Goal: Book appointment/travel/reservation

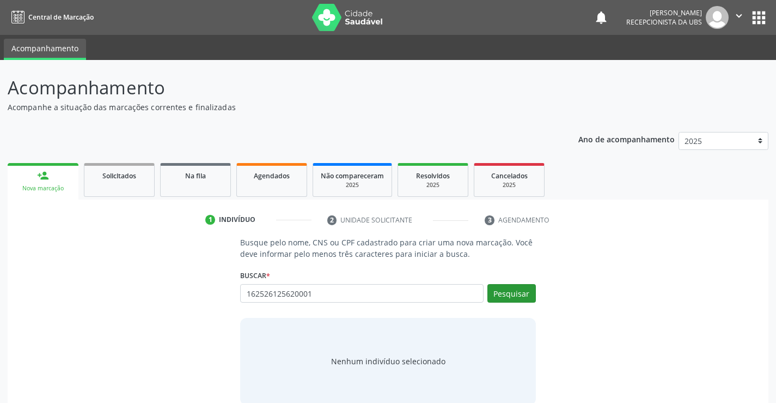
type input "162526125620001"
click at [508, 296] on button "Pesquisar" at bounding box center [512, 293] width 48 height 19
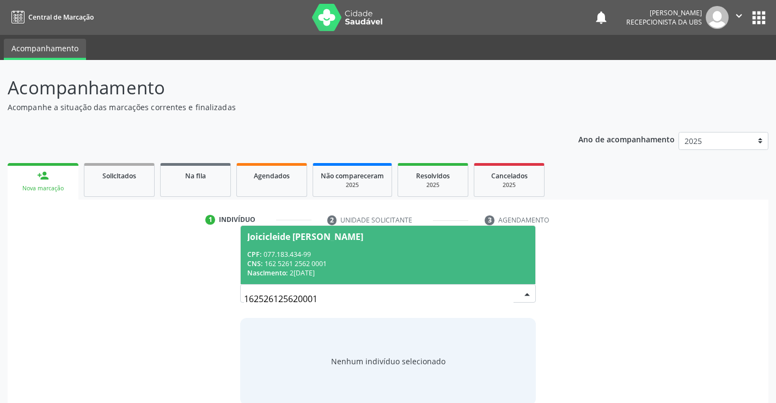
click at [343, 259] on div "CNS: 162 5261 2562 0001" at bounding box center [387, 263] width 281 height 9
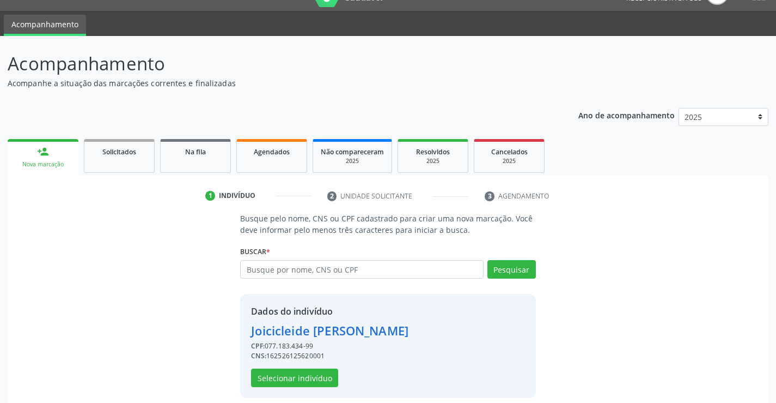
scroll to position [34, 0]
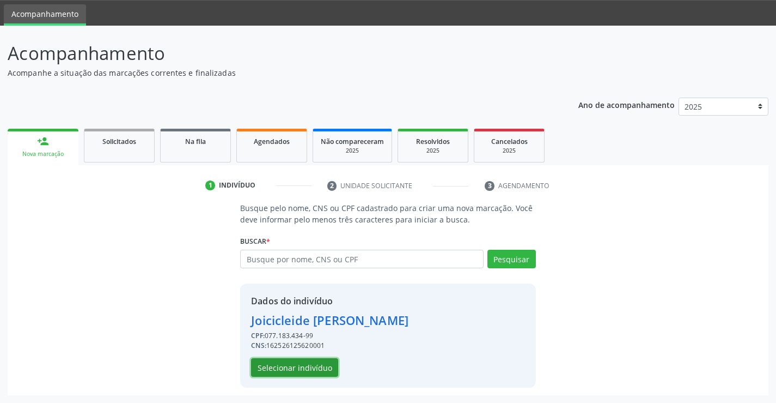
click at [325, 365] on button "Selecionar indivíduo" at bounding box center [294, 367] width 87 height 19
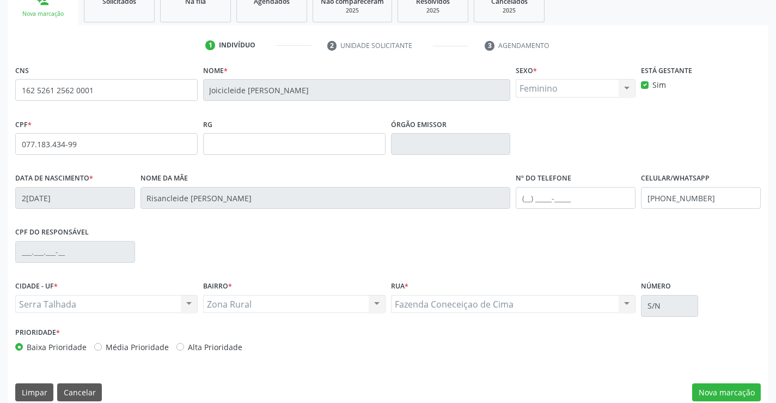
scroll to position [188, 0]
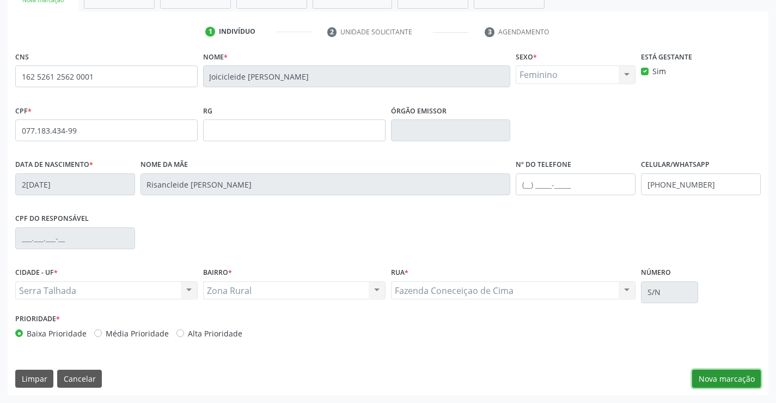
click at [715, 380] on button "Nova marcação" at bounding box center [727, 378] width 69 height 19
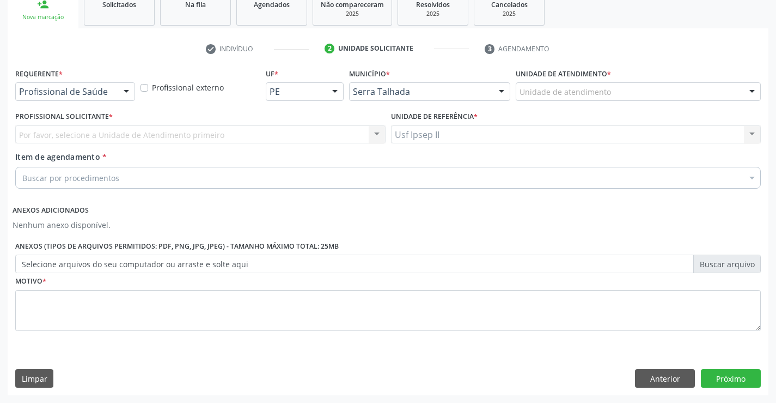
scroll to position [171, 0]
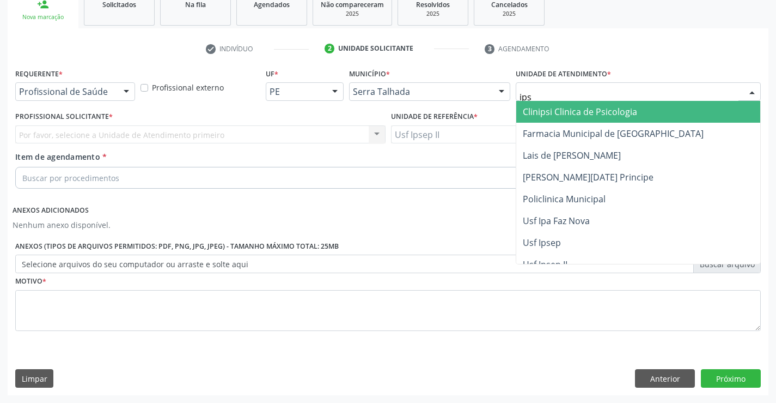
type input "ipse"
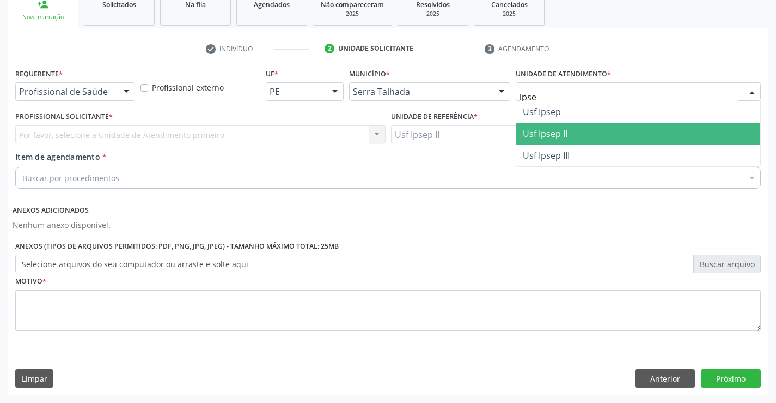
click at [567, 128] on span "Usf Ipsep II" at bounding box center [545, 134] width 45 height 12
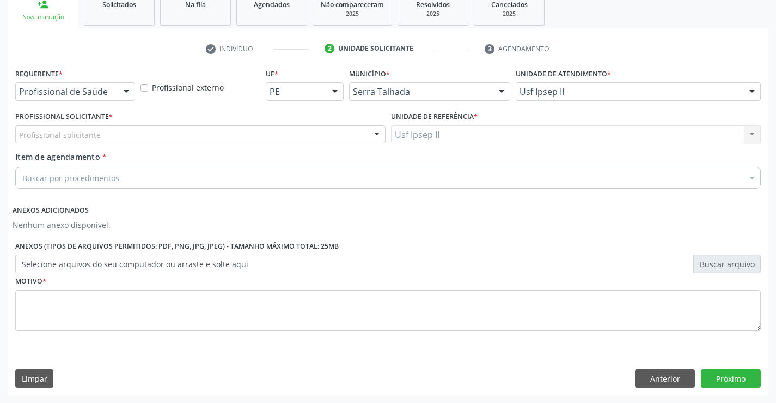
click at [169, 133] on div "Profissional solicitante" at bounding box center [200, 134] width 371 height 19
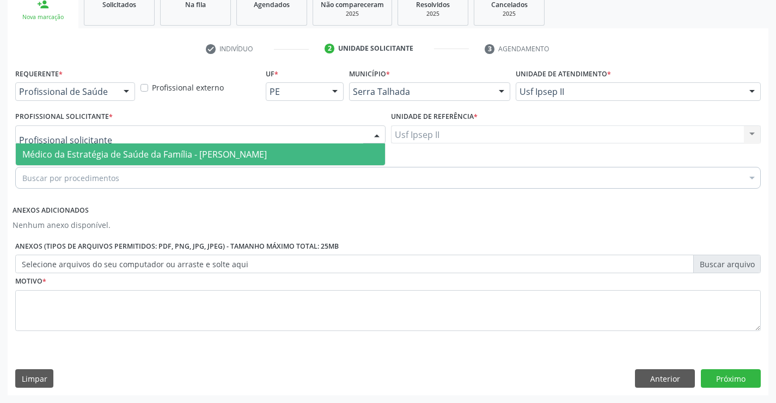
click at [154, 156] on span "Médico da Estratégia de Saúde da Família - [PERSON_NAME]" at bounding box center [144, 154] width 245 height 12
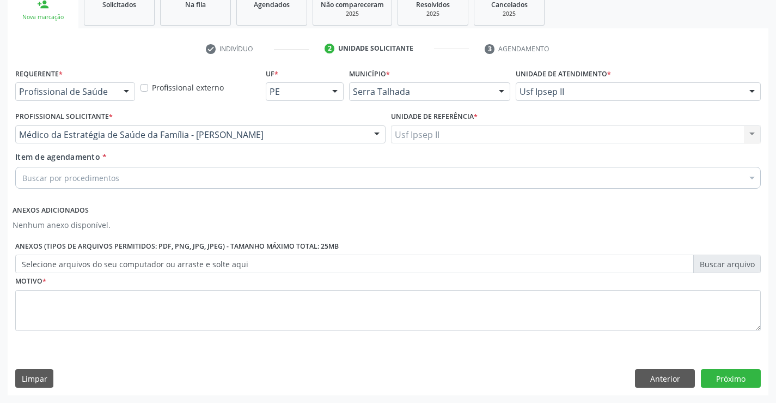
click at [150, 182] on div "Buscar por procedimentos" at bounding box center [388, 178] width 746 height 22
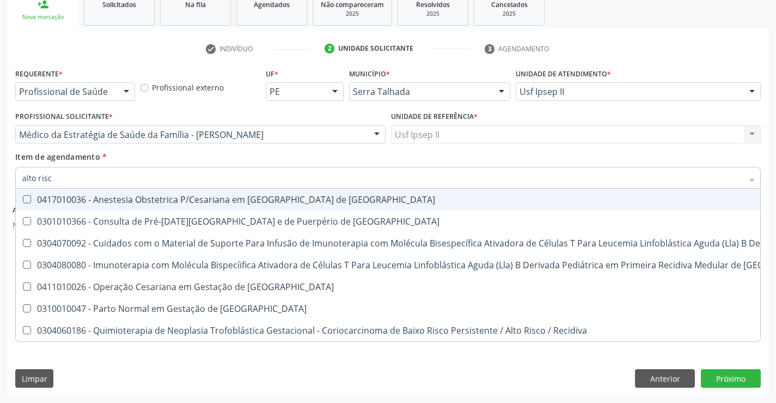
type input "alto risco"
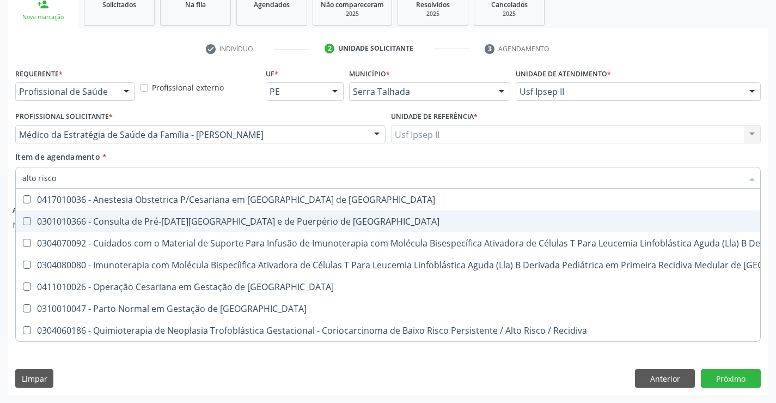
click at [196, 228] on span "0301010366 - Consulta de Pré-[DATE][GEOGRAPHIC_DATA] e de Puerpério de [GEOGRAP…" at bounding box center [582, 221] width 1132 height 22
checkbox Risco "true"
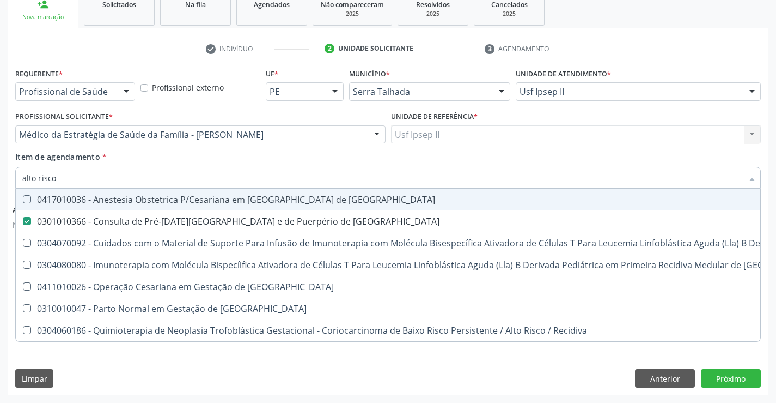
click at [192, 160] on div "Item de agendamento * alto risco Desfazer seleção 0417010036 - Anestesia Obstet…" at bounding box center [388, 168] width 746 height 34
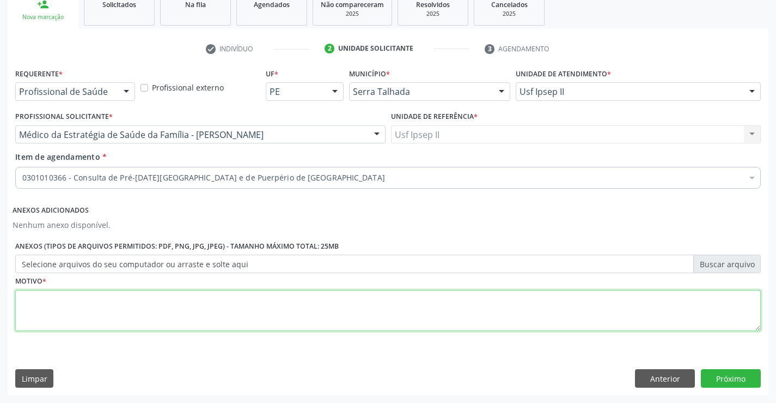
click at [103, 303] on textarea at bounding box center [388, 310] width 746 height 41
type textarea "gestante alto risco"
click at [713, 373] on button "Próximo" at bounding box center [731, 378] width 60 height 19
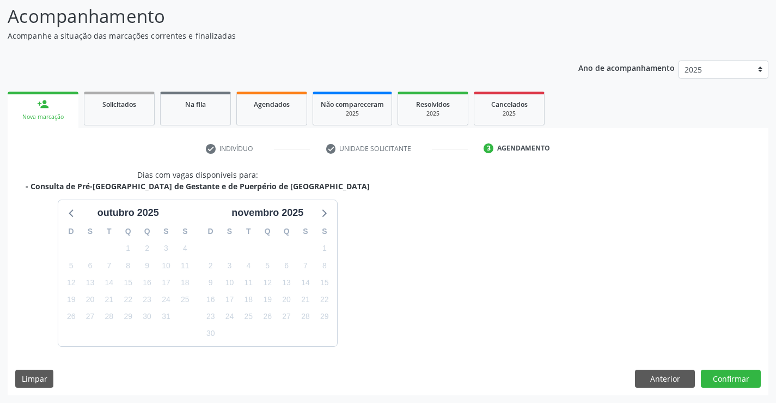
scroll to position [104, 0]
